Goal: Task Accomplishment & Management: Manage account settings

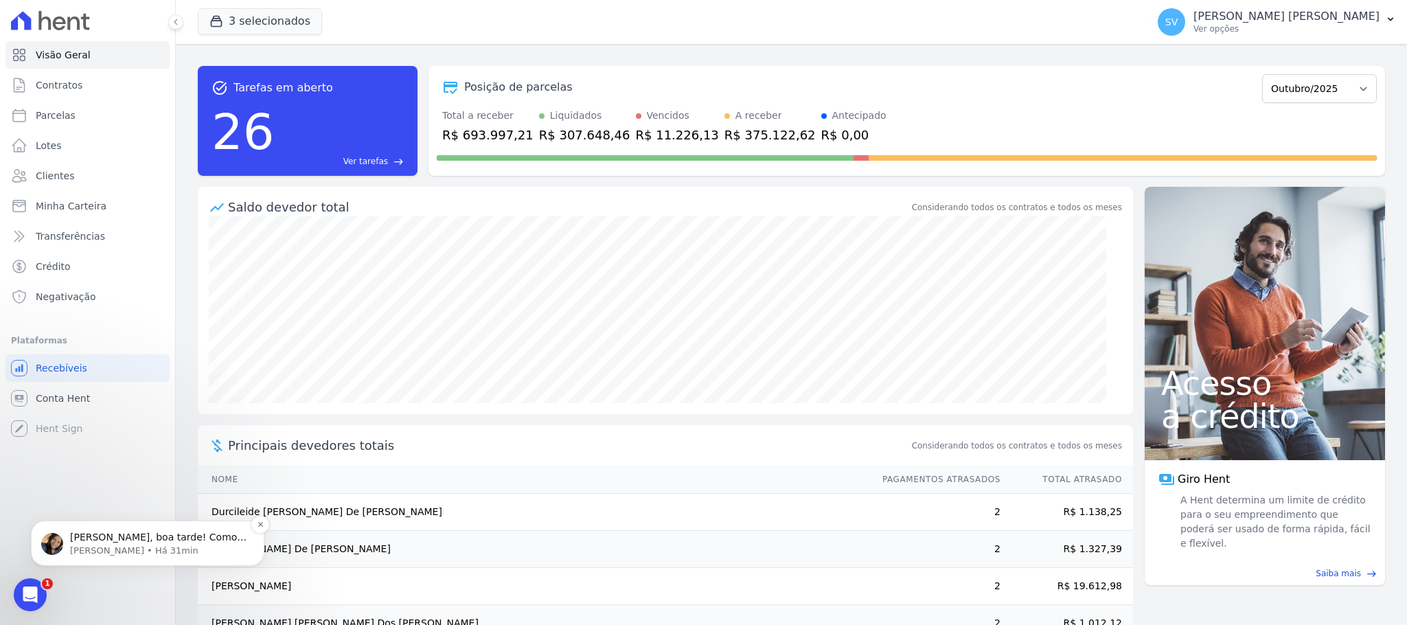
click at [130, 536] on span "[PERSON_NAME], boa tarde! Como vai? [PERSON_NAME], prontinho. [GEOGRAPHIC_DATA]…" at bounding box center [158, 550] width 176 height 38
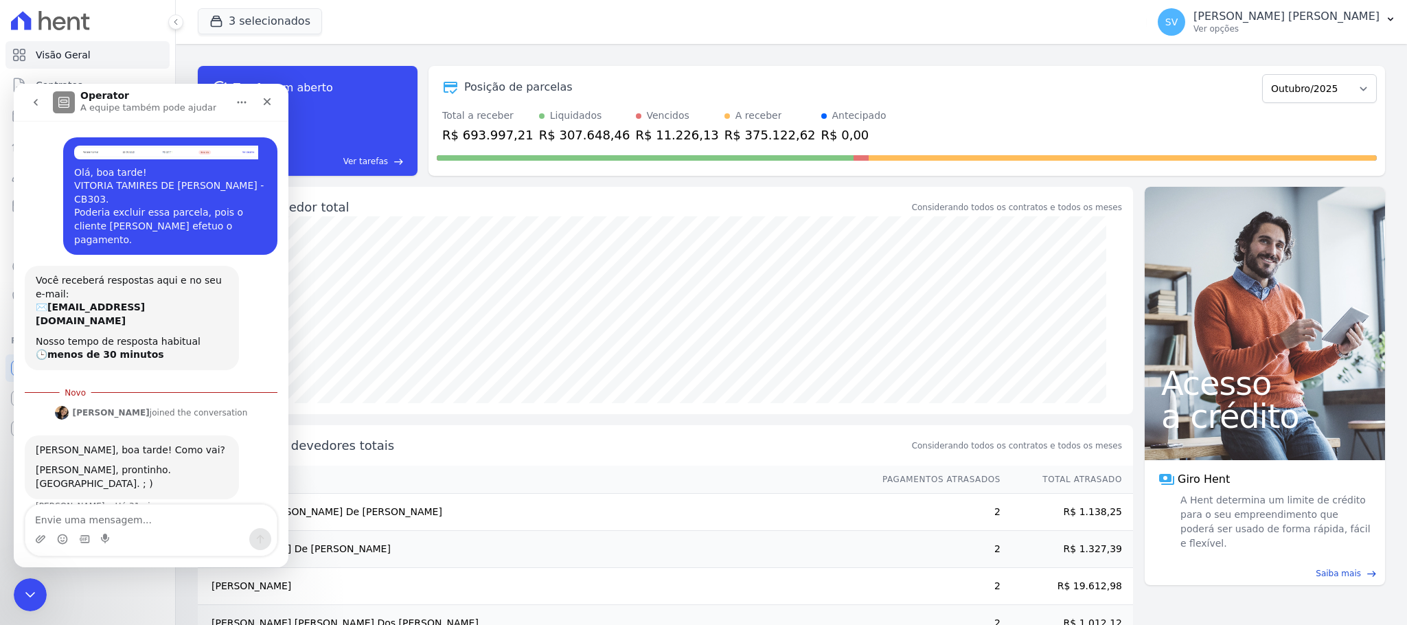
scroll to position [2, 0]
click at [134, 525] on textarea "Envie uma mensagem..." at bounding box center [150, 516] width 251 height 23
type textarea "Obrigada"
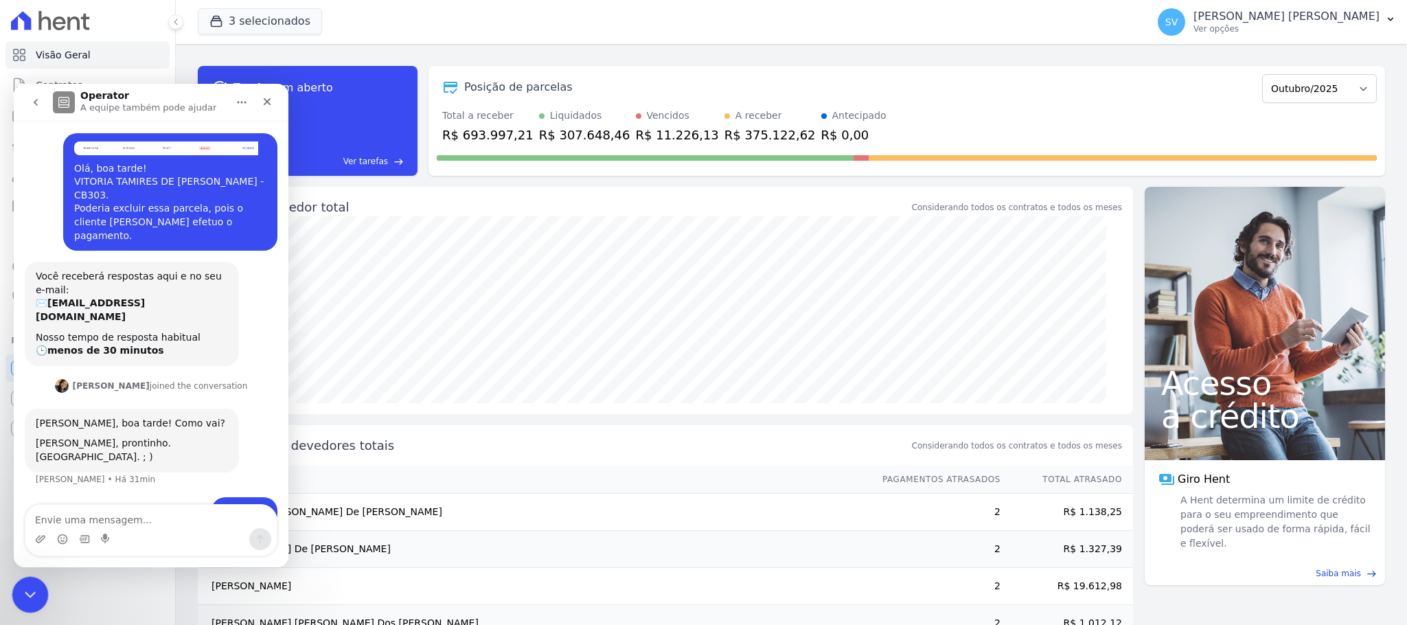
click at [30, 600] on icon "Encerramento do Messenger da Intercom" at bounding box center [28, 592] width 16 height 16
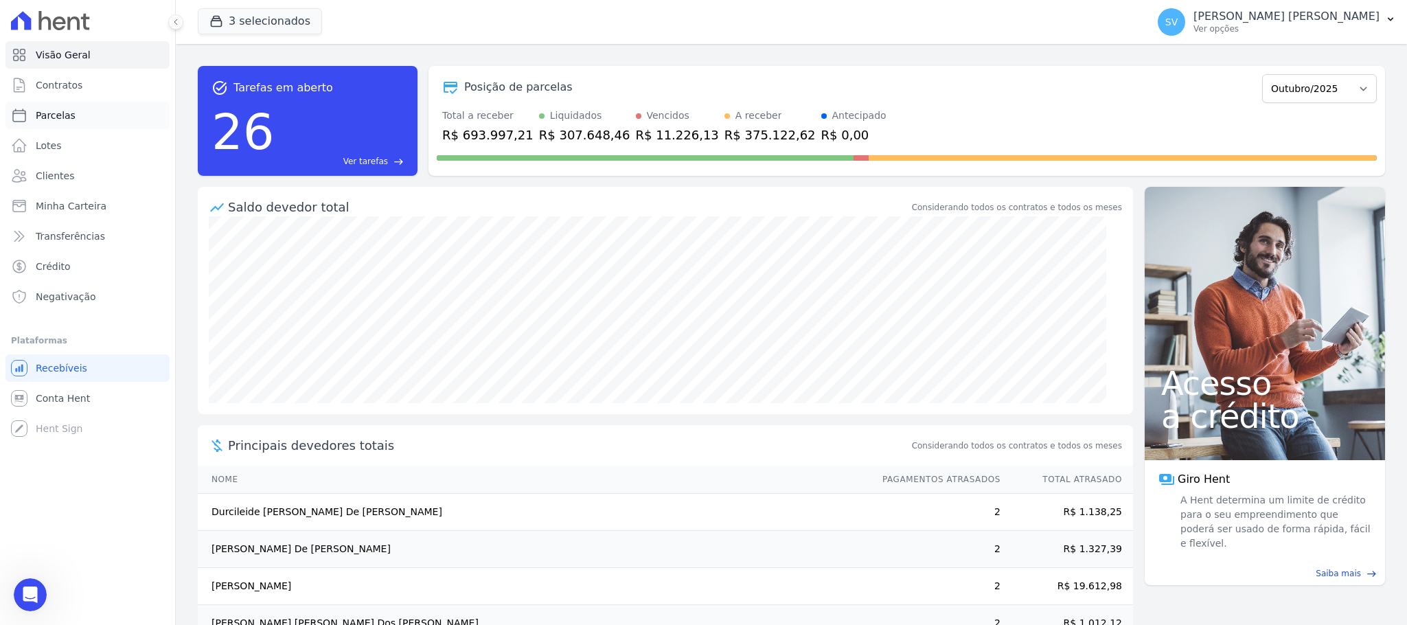
click at [52, 114] on span "Parcelas" at bounding box center [56, 115] width 40 height 14
select select
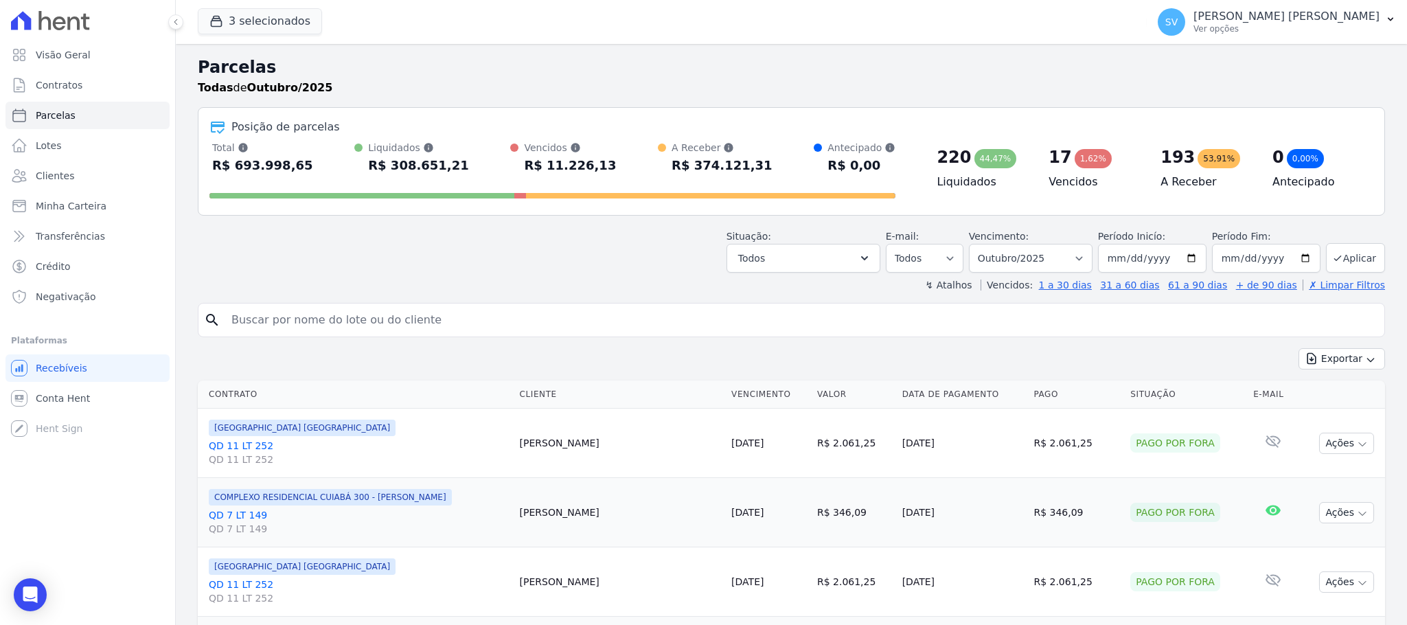
click at [487, 317] on input "search" at bounding box center [800, 319] width 1155 height 27
paste input "[PERSON_NAME]"
type input "[PERSON_NAME]"
select select
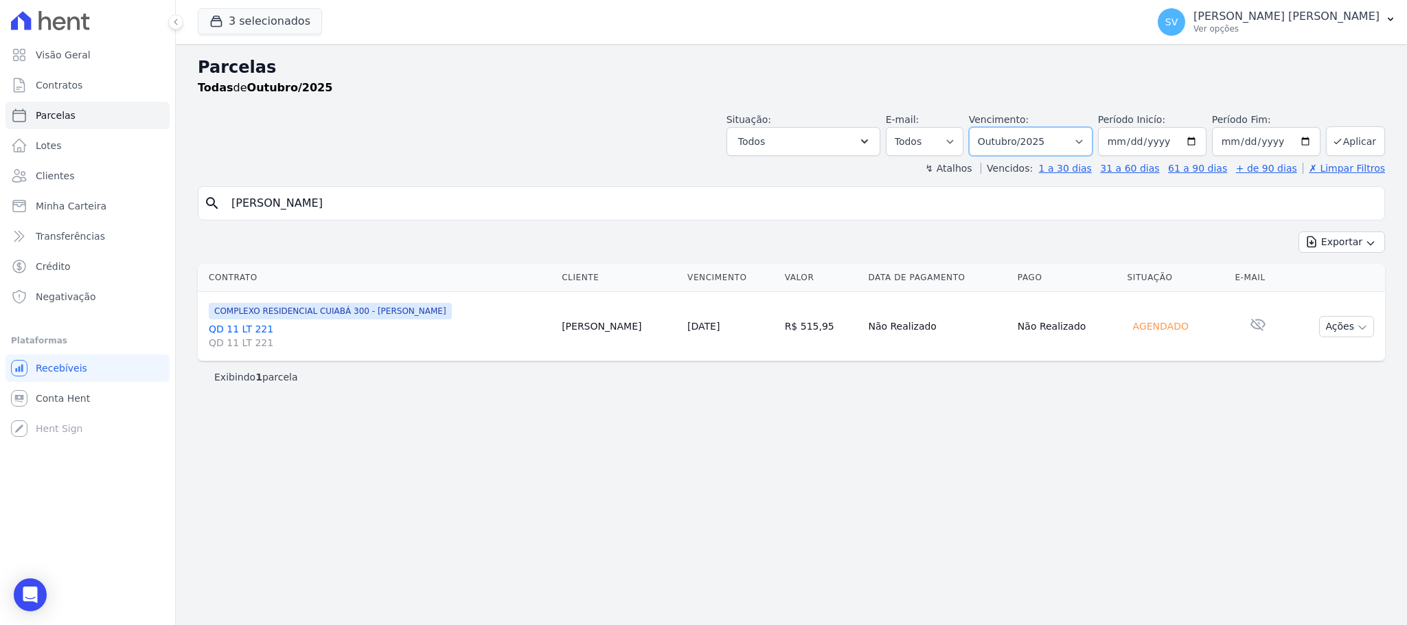
click at [1080, 137] on select "[GEOGRAPHIC_DATA] por período ──────── Todos os meses Outubro/2022 Novembro/202…" at bounding box center [1031, 141] width 124 height 29
select select "08/2025"
click at [984, 127] on select "[GEOGRAPHIC_DATA] por período ──────── Todos os meses Outubro/2022 Novembro/202…" at bounding box center [1031, 141] width 124 height 29
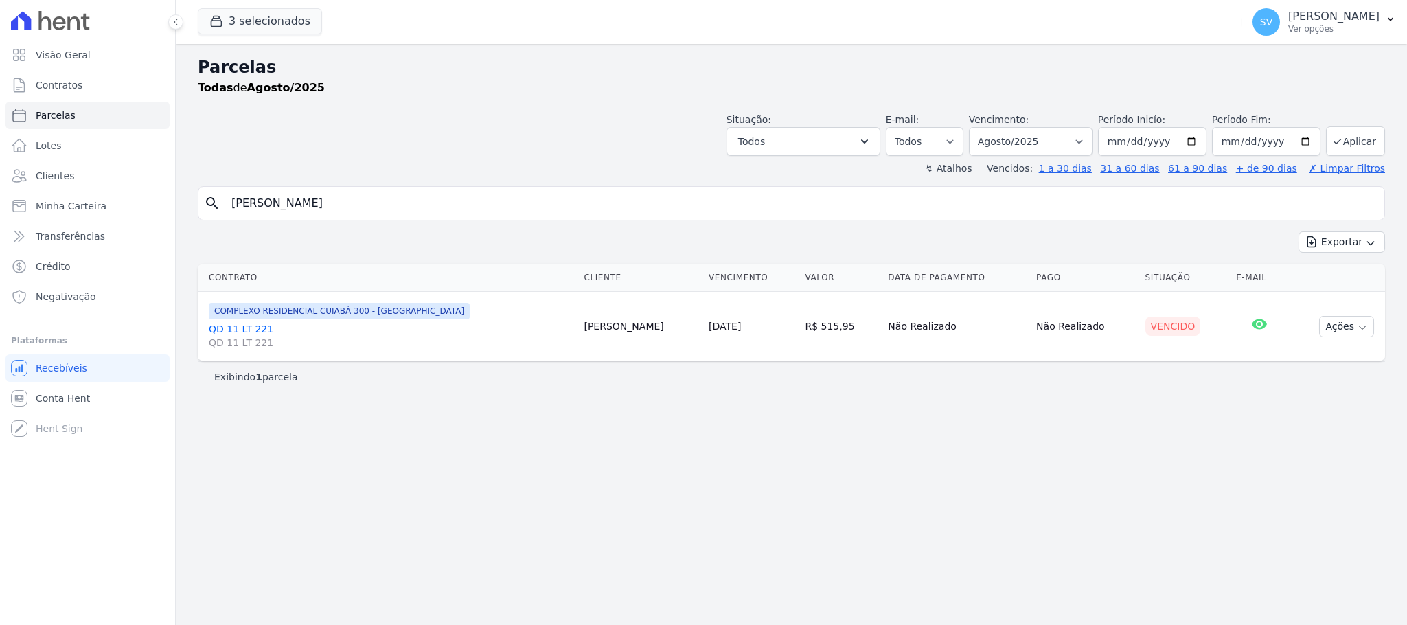
select select
click at [1347, 324] on button "Ações" at bounding box center [1346, 326] width 55 height 21
click at [1322, 353] on link "Ver boleto" at bounding box center [1341, 357] width 132 height 25
